Goal: Transaction & Acquisition: Download file/media

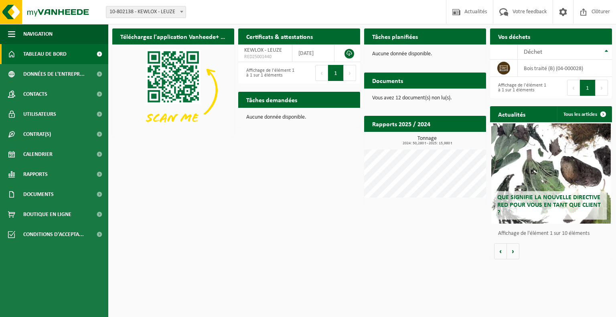
click at [57, 55] on span "Tableau de bord" at bounding box center [44, 54] width 43 height 20
click at [182, 12] on b at bounding box center [181, 12] width 3 height 2
select select "143471"
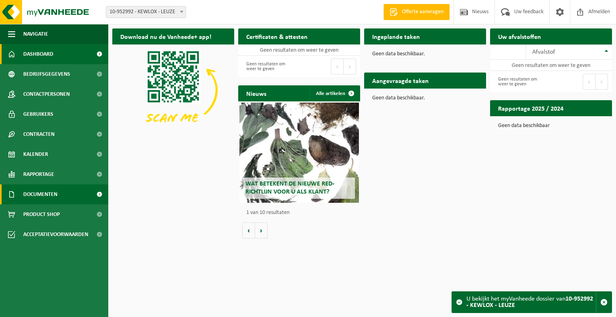
click at [45, 191] on span "Documenten" at bounding box center [40, 194] width 34 height 20
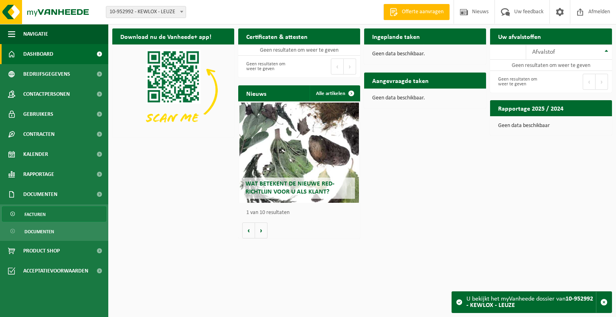
click at [37, 215] on span "Facturen" at bounding box center [34, 214] width 21 height 15
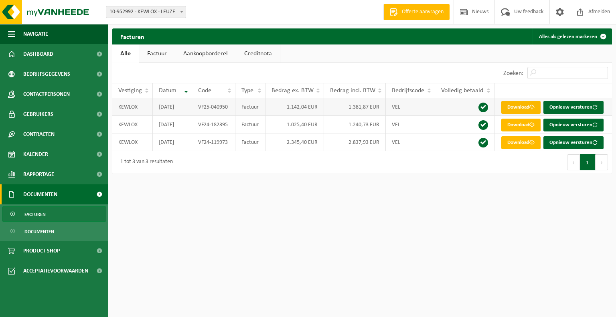
click at [526, 106] on link "Download" at bounding box center [520, 107] width 39 height 13
click at [529, 122] on link "Download" at bounding box center [520, 125] width 39 height 13
